Goal: Information Seeking & Learning: Check status

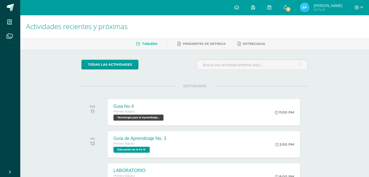
click at [329, 5] on span "[PERSON_NAME]" at bounding box center [327, 5] width 29 height 5
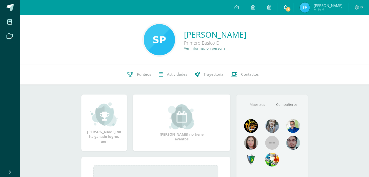
click at [293, 6] on link "7" at bounding box center [285, 7] width 16 height 15
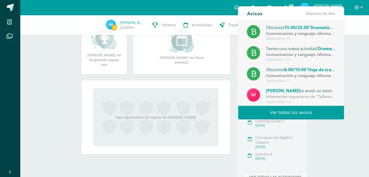
scroll to position [104, 0]
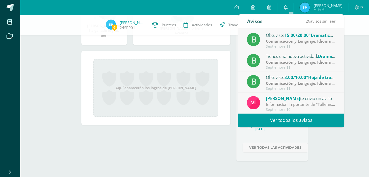
click at [295, 99] on div "[PERSON_NAME] te envió un aviso" at bounding box center [301, 98] width 70 height 7
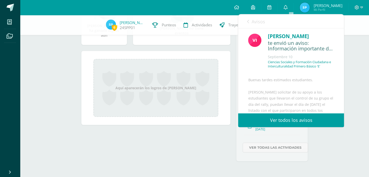
scroll to position [0, 0]
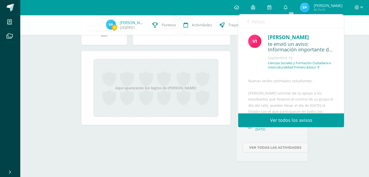
click at [246, 21] on div "Avisos 25 avisos sin leer Avisos" at bounding box center [291, 21] width 106 height 14
click at [250, 20] on link "Avisos" at bounding box center [256, 21] width 18 height 14
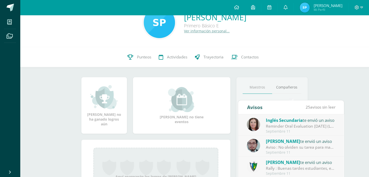
scroll to position [4, 0]
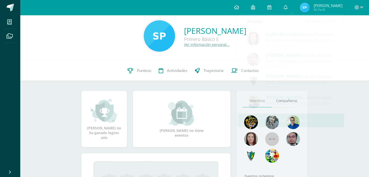
drag, startPoint x: 228, startPoint y: 53, endPoint x: 229, endPoint y: 49, distance: 3.9
click at [227, 52] on div "[PERSON_NAME] Primero Básico E Ver información personal..." at bounding box center [194, 35] width 349 height 49
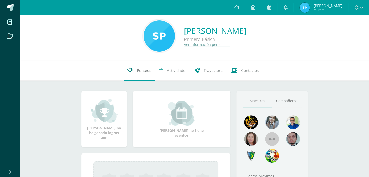
click at [138, 71] on span "Punteos" at bounding box center [144, 70] width 14 height 5
click at [140, 72] on span "Punteos" at bounding box center [144, 70] width 14 height 5
click at [140, 73] on span "Punteos" at bounding box center [144, 70] width 14 height 5
click at [141, 73] on link "Punteos" at bounding box center [139, 71] width 31 height 20
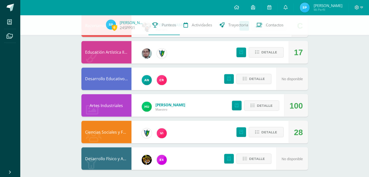
scroll to position [359, 0]
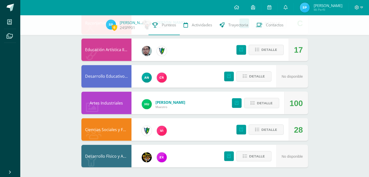
drag, startPoint x: 72, startPoint y: 112, endPoint x: 87, endPoint y: 114, distance: 15.1
drag, startPoint x: 87, startPoint y: 114, endPoint x: 72, endPoint y: 114, distance: 14.5
click at [294, 121] on div "28" at bounding box center [298, 129] width 9 height 23
click at [239, 129] on icon at bounding box center [241, 129] width 4 height 4
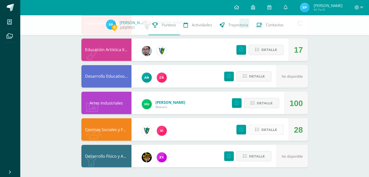
click at [272, 131] on span "Detalle" at bounding box center [269, 129] width 16 height 9
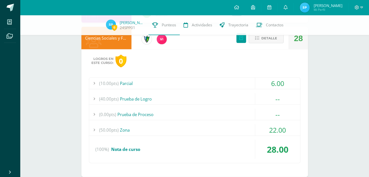
scroll to position [459, 0]
